Goal: Task Accomplishment & Management: Complete application form

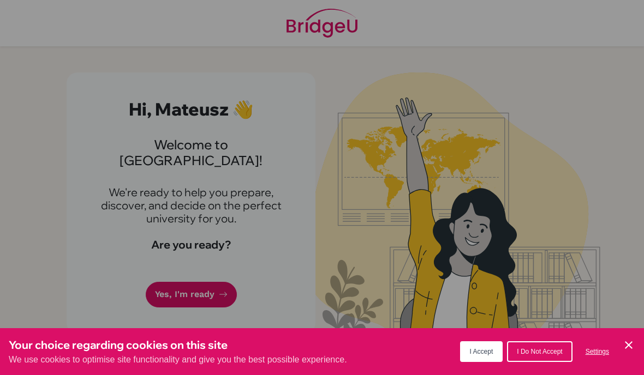
click at [476, 357] on button "I Accept" at bounding box center [481, 351] width 43 height 21
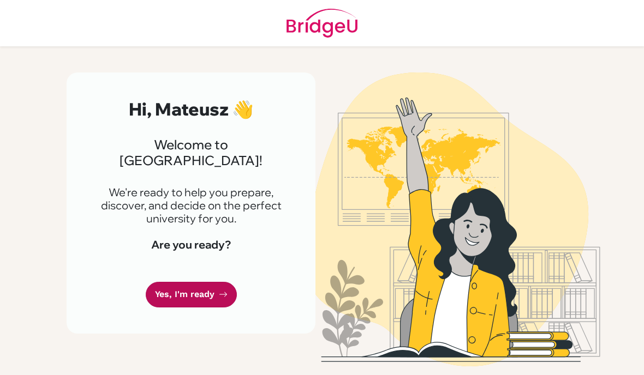
click at [193, 282] on link "Yes, I'm ready" at bounding box center [191, 295] width 91 height 26
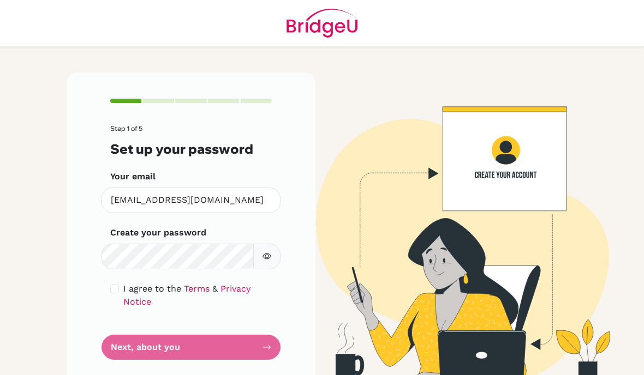
scroll to position [11, 0]
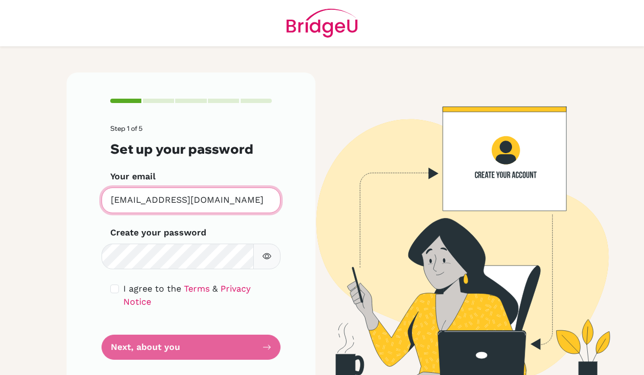
click at [211, 188] on input "[EMAIL_ADDRESS][DOMAIN_NAME]" at bounding box center [190, 201] width 179 height 26
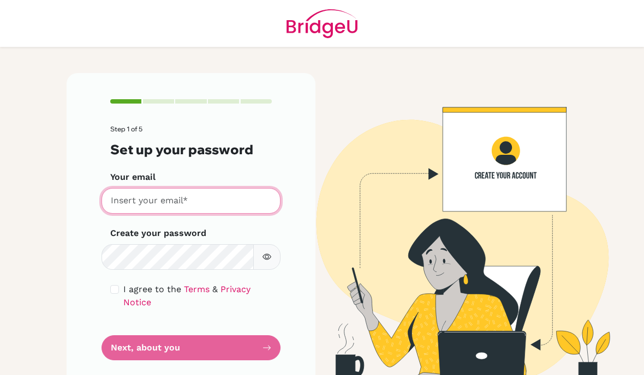
scroll to position [10, 0]
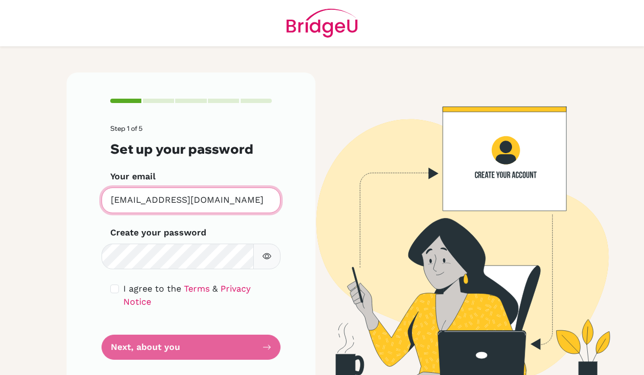
type input "mati.chwesiuk@gmail.com"
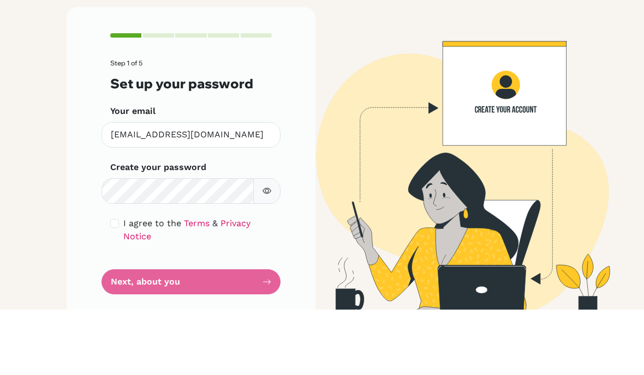
click at [161, 273] on form "Step 1 of 5 Set up your password Your email mati.chwesiuk@gmail.com Invalid ema…" at bounding box center [190, 242] width 161 height 235
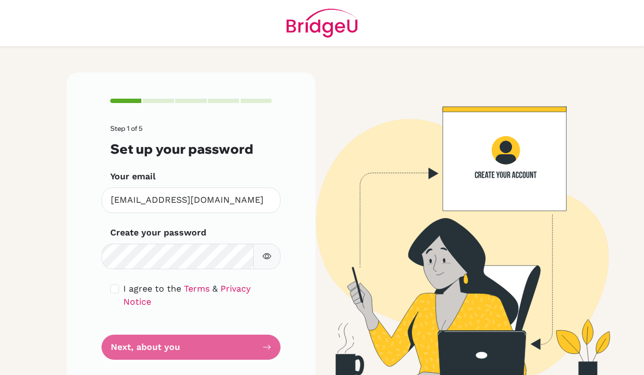
click at [153, 300] on form "Step 1 of 5 Set up your password Your email mati.chwesiuk@gmail.com Invalid ema…" at bounding box center [190, 242] width 161 height 235
click at [117, 285] on input "checkbox" at bounding box center [114, 289] width 9 height 9
checkbox input "true"
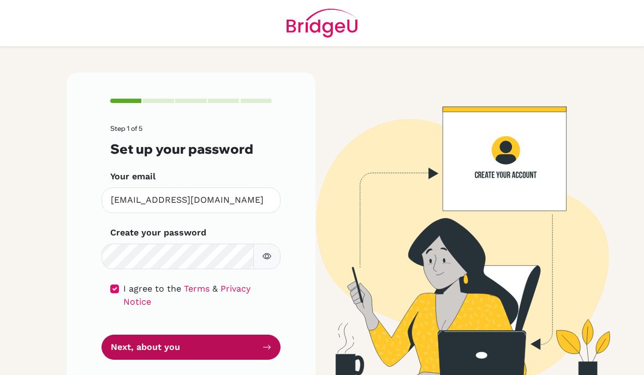
click at [141, 335] on button "Next, about you" at bounding box center [190, 348] width 179 height 26
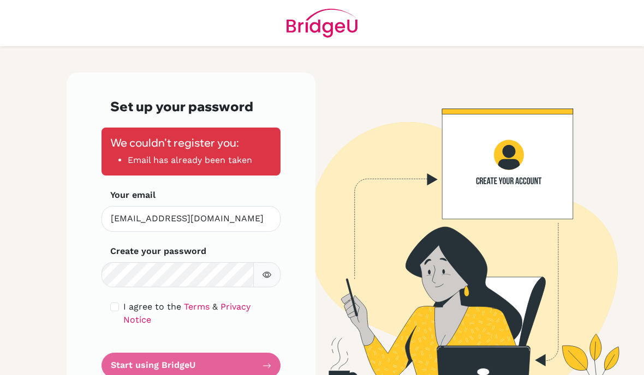
scroll to position [44, 0]
